Goal: Obtain resource: Download file/media

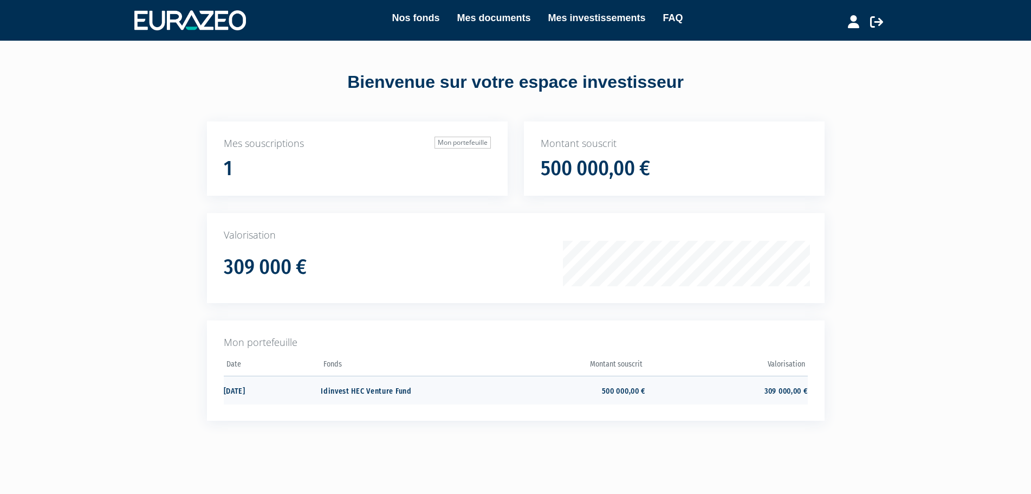
click at [352, 392] on td "Idinvest HEC Venture Fund" at bounding box center [402, 390] width 162 height 29
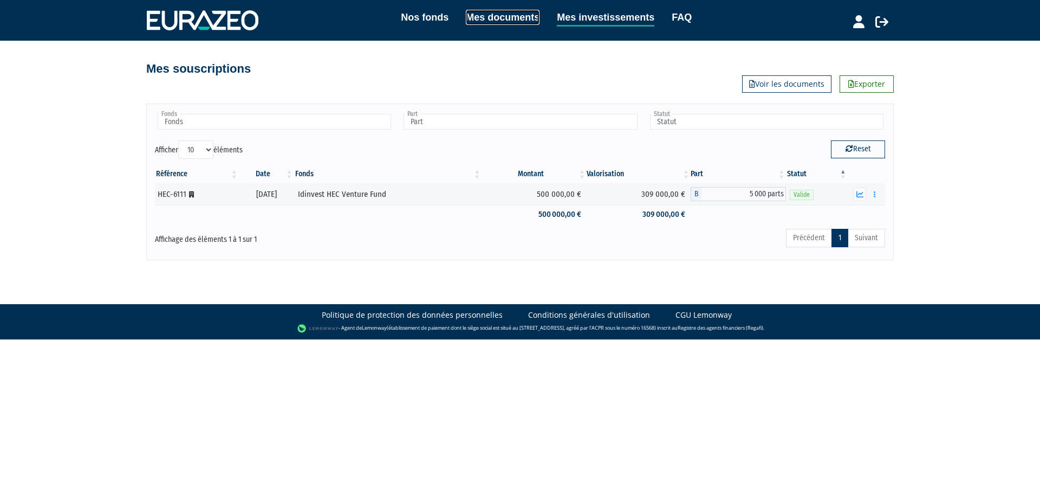
click at [481, 21] on link "Mes documents" at bounding box center [503, 17] width 74 height 15
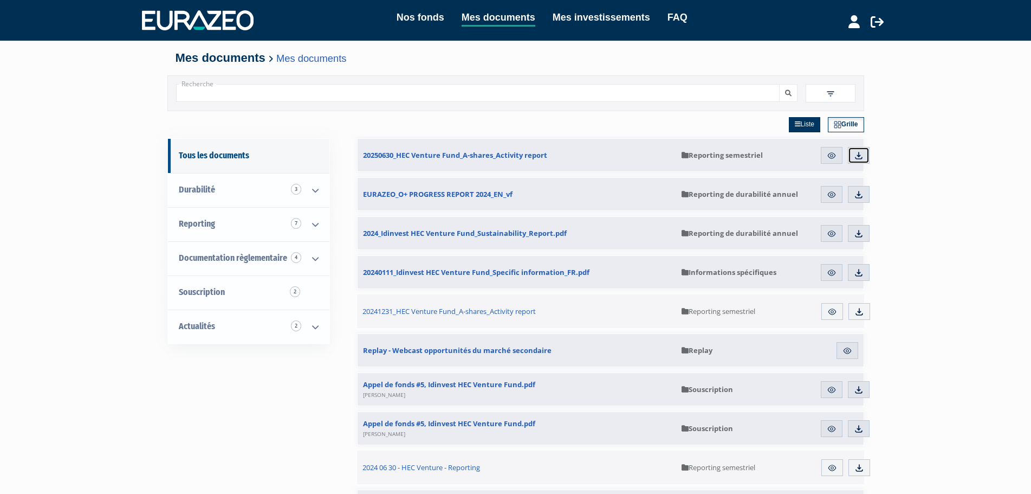
click at [858, 154] on img at bounding box center [859, 156] width 10 height 10
click at [863, 193] on img at bounding box center [859, 195] width 10 height 10
